Goal: Entertainment & Leisure: Consume media (video, audio)

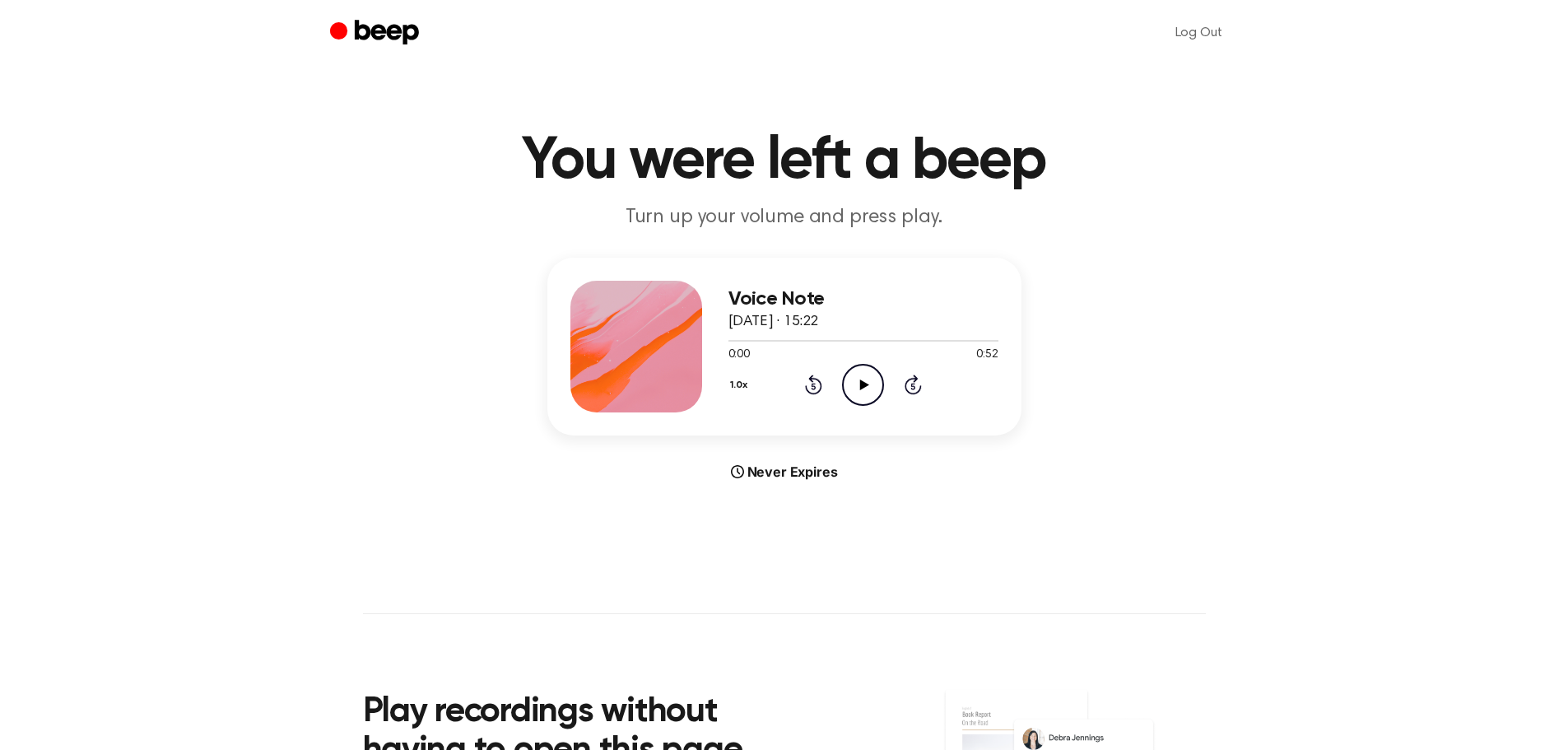
click at [870, 385] on icon "Play Audio" at bounding box center [863, 385] width 42 height 42
click at [874, 382] on icon "Play Audio" at bounding box center [863, 385] width 42 height 42
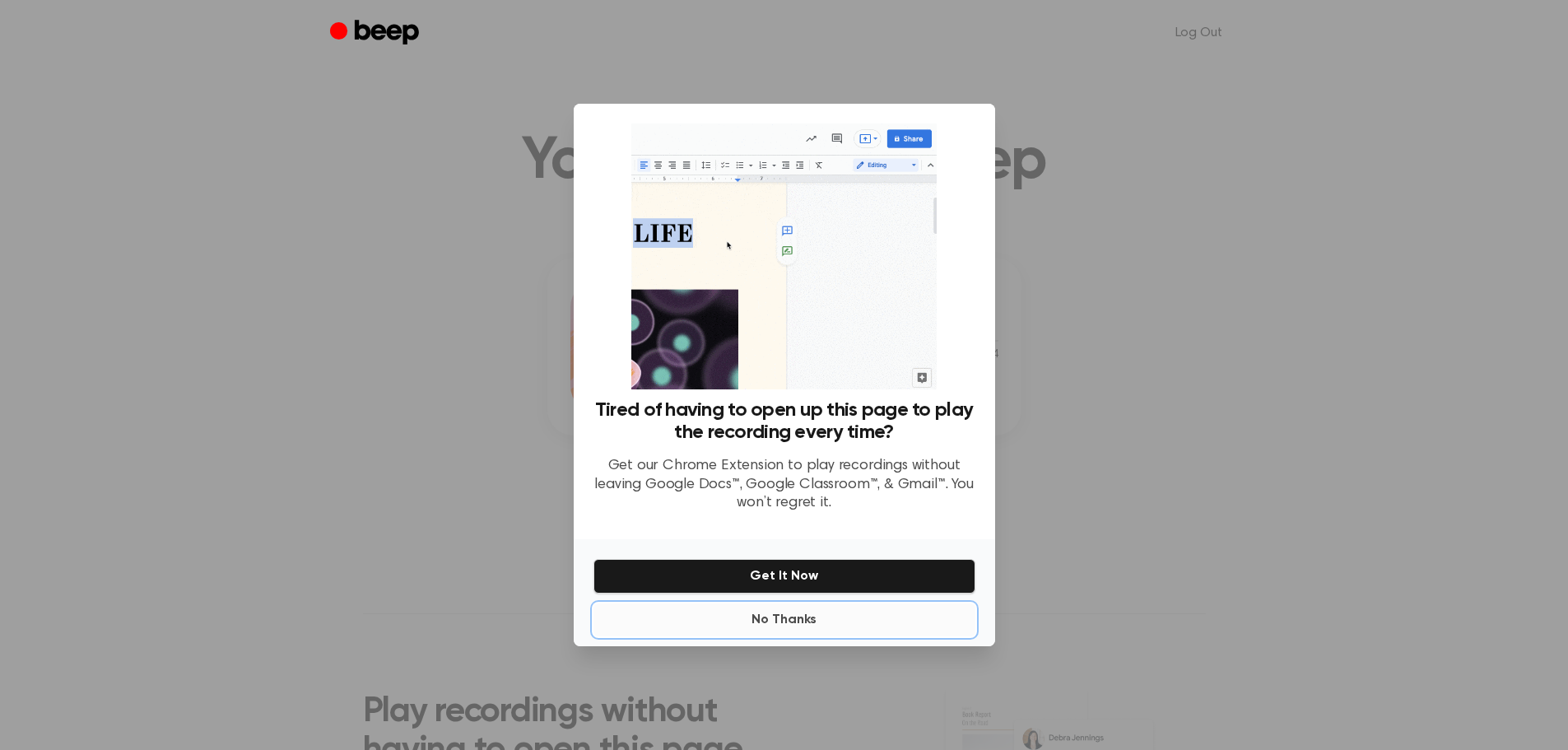
click at [794, 616] on button "No Thanks" at bounding box center [784, 619] width 382 height 33
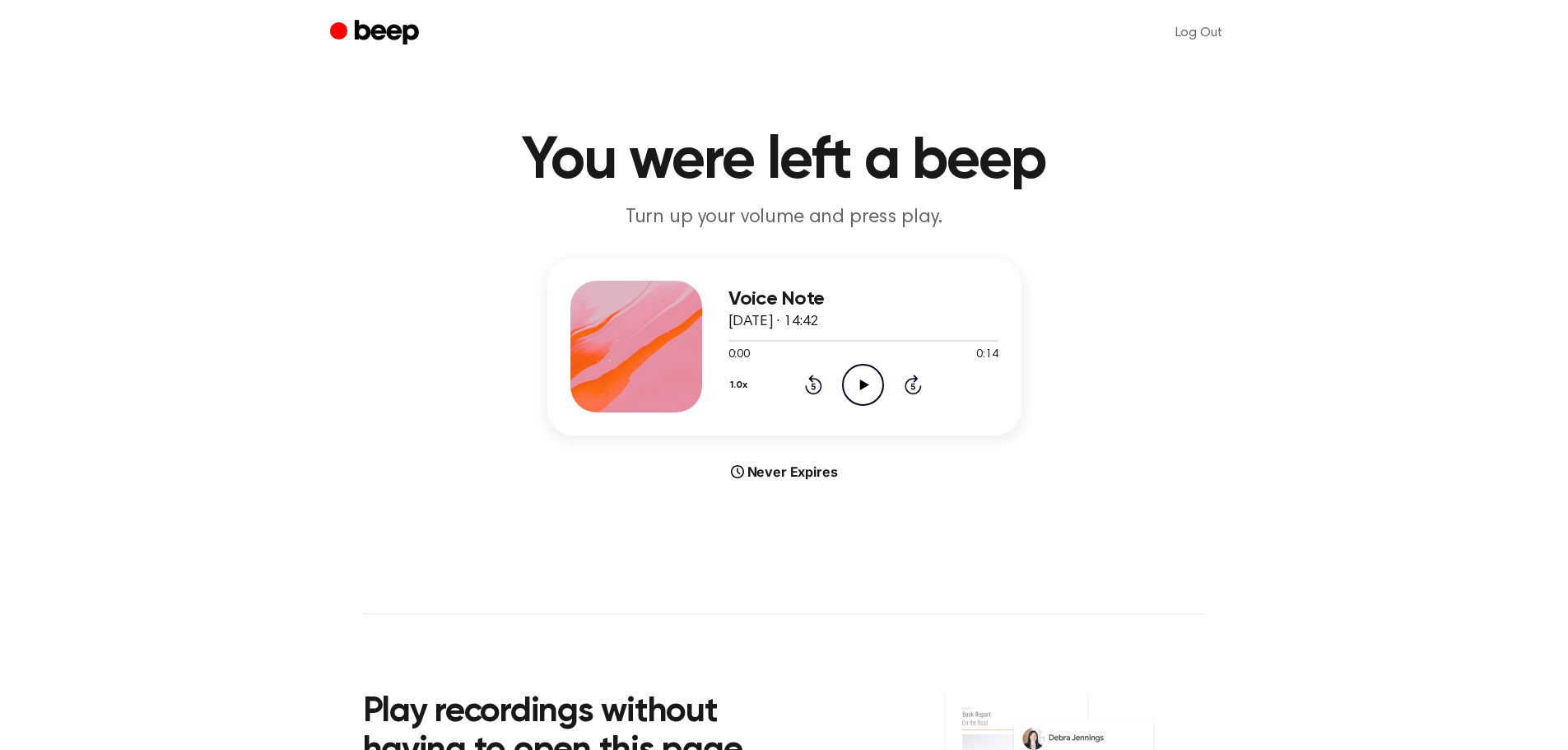
click at [861, 388] on icon at bounding box center [865, 385] width 9 height 11
